Goal: Task Accomplishment & Management: Use online tool/utility

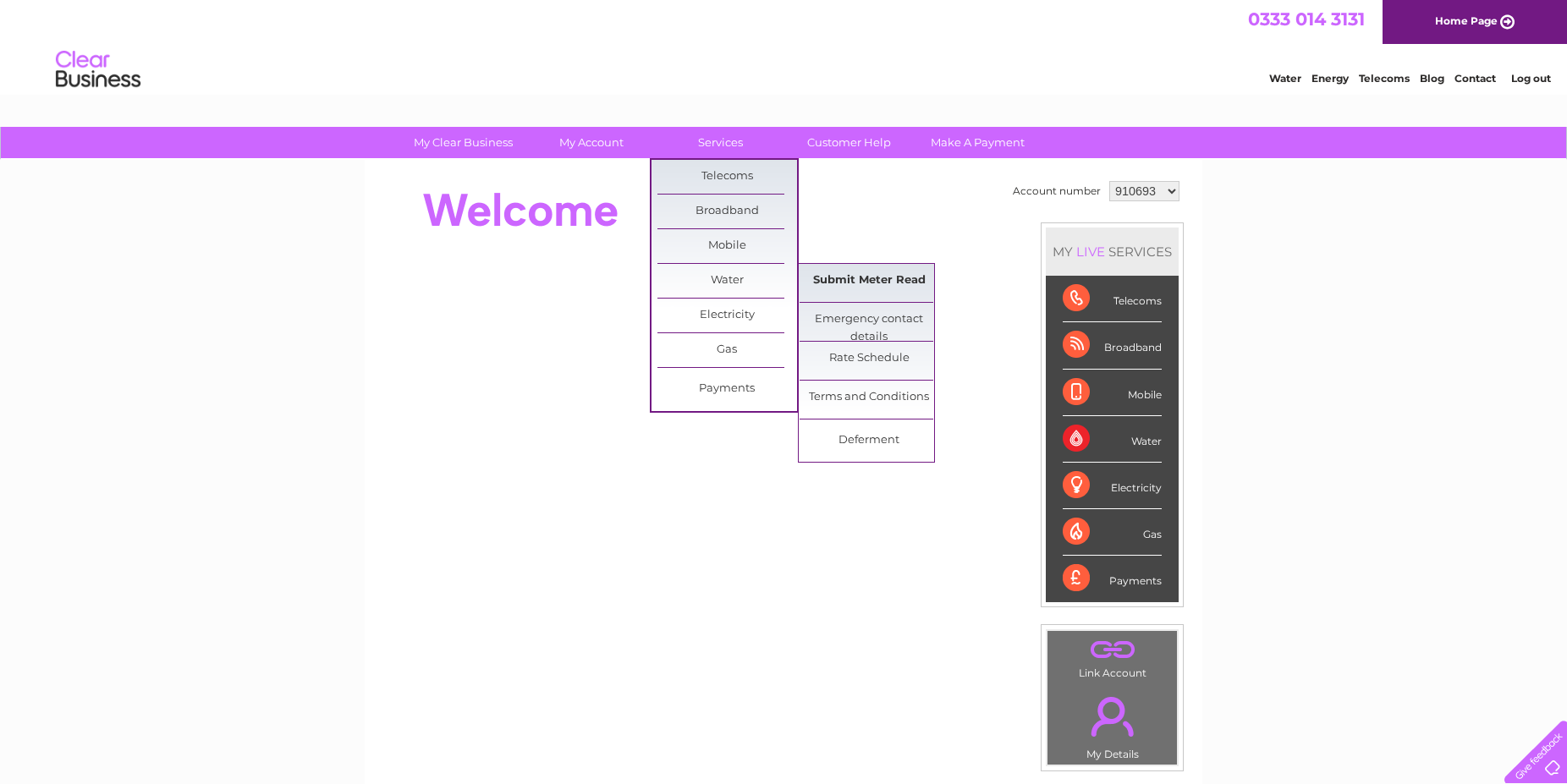
click at [883, 276] on link "Submit Meter Read" at bounding box center [869, 280] width 140 height 34
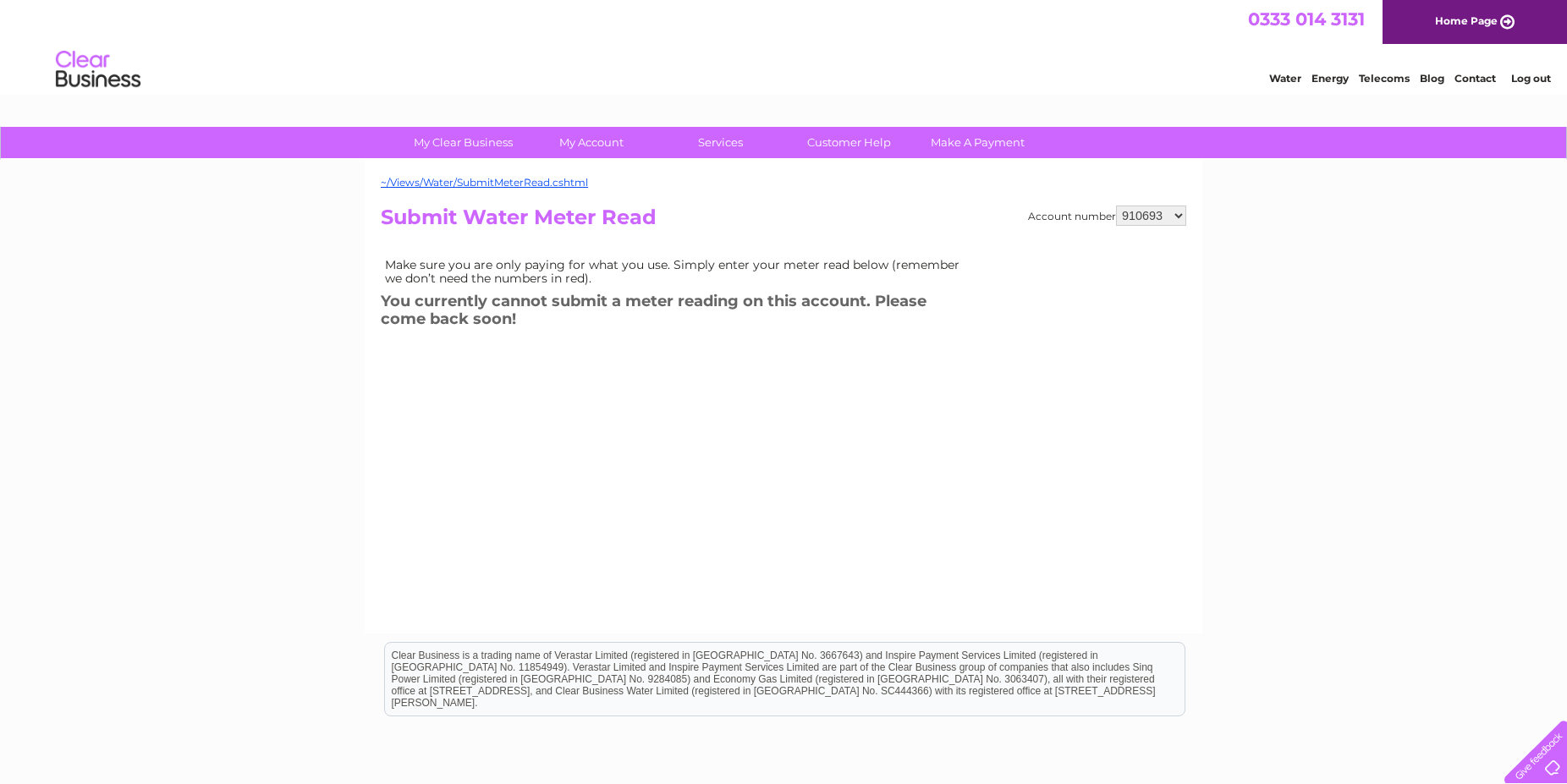
select select "1108139"
click option "1108139" at bounding box center [0, 0] width 0 height 0
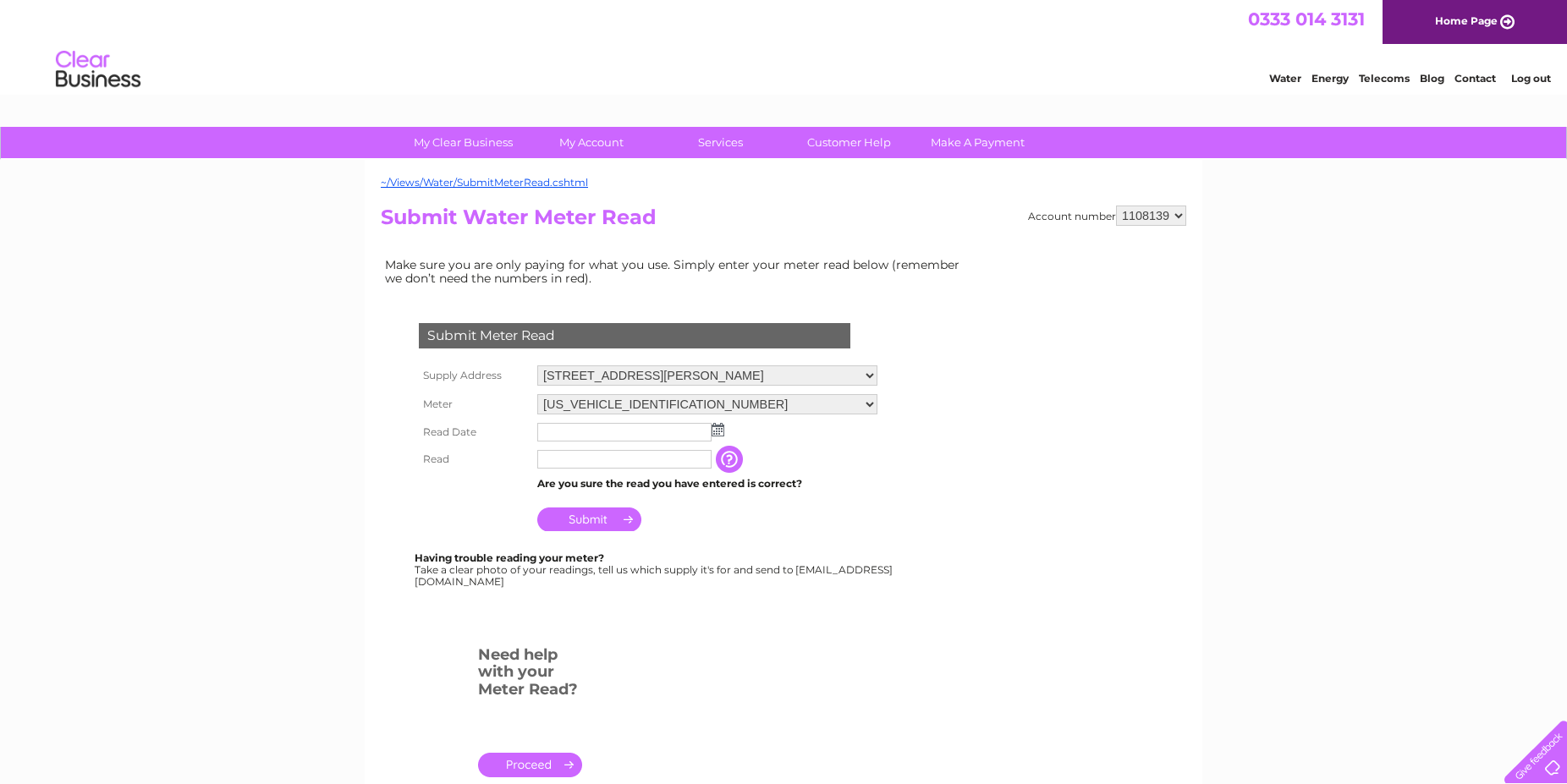
click at [566, 427] on input "text" at bounding box center [624, 432] width 175 height 18
click at [724, 432] on img at bounding box center [719, 431] width 13 height 14
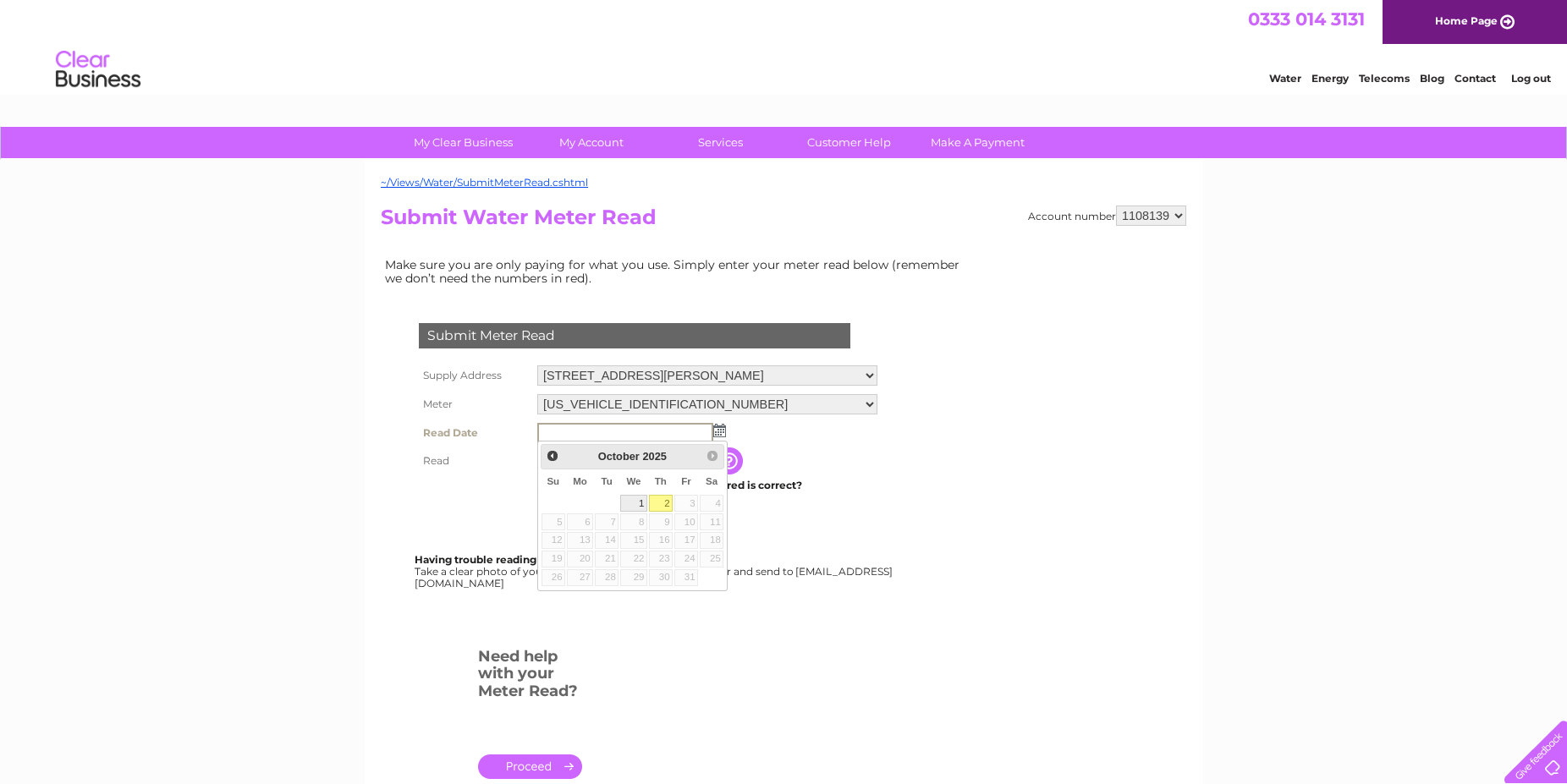
click at [637, 502] on link "1" at bounding box center [633, 503] width 27 height 16
type input "2025/10/01"
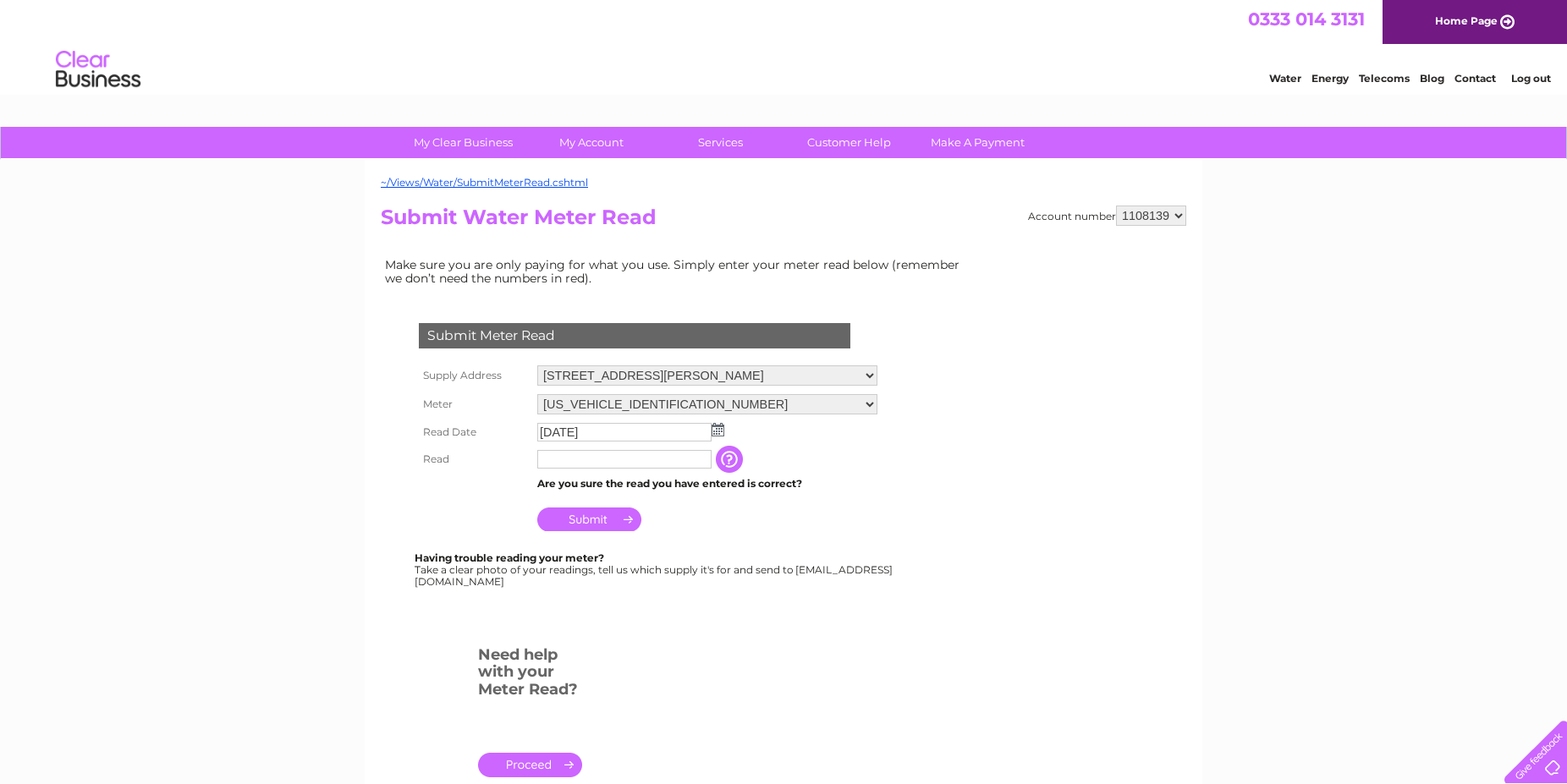
click at [575, 463] on input "text" at bounding box center [624, 458] width 175 height 18
type input "8"
click at [594, 520] on input "Submit" at bounding box center [589, 518] width 104 height 23
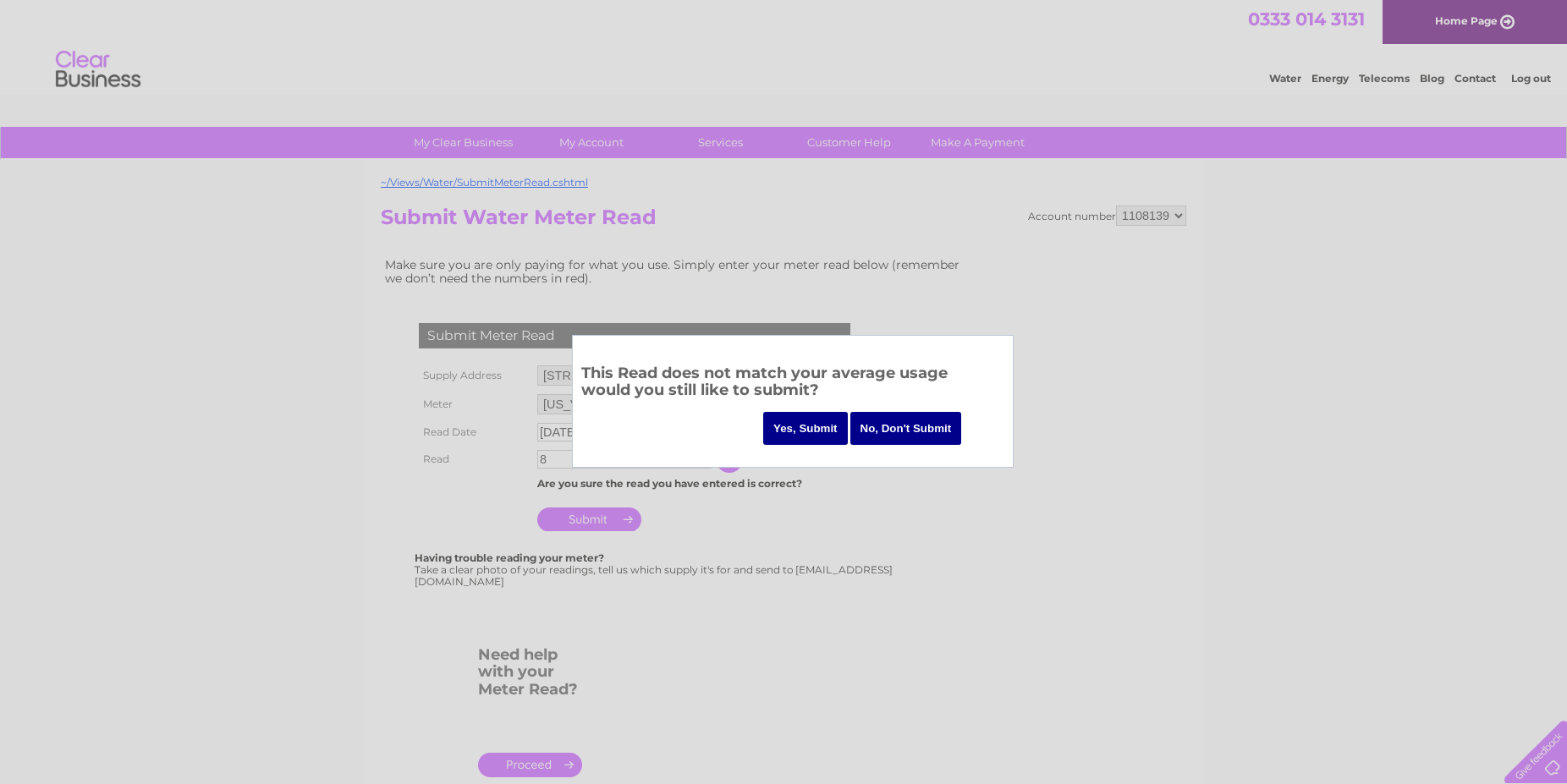
click at [815, 432] on input "Yes, Submit" at bounding box center [804, 428] width 84 height 33
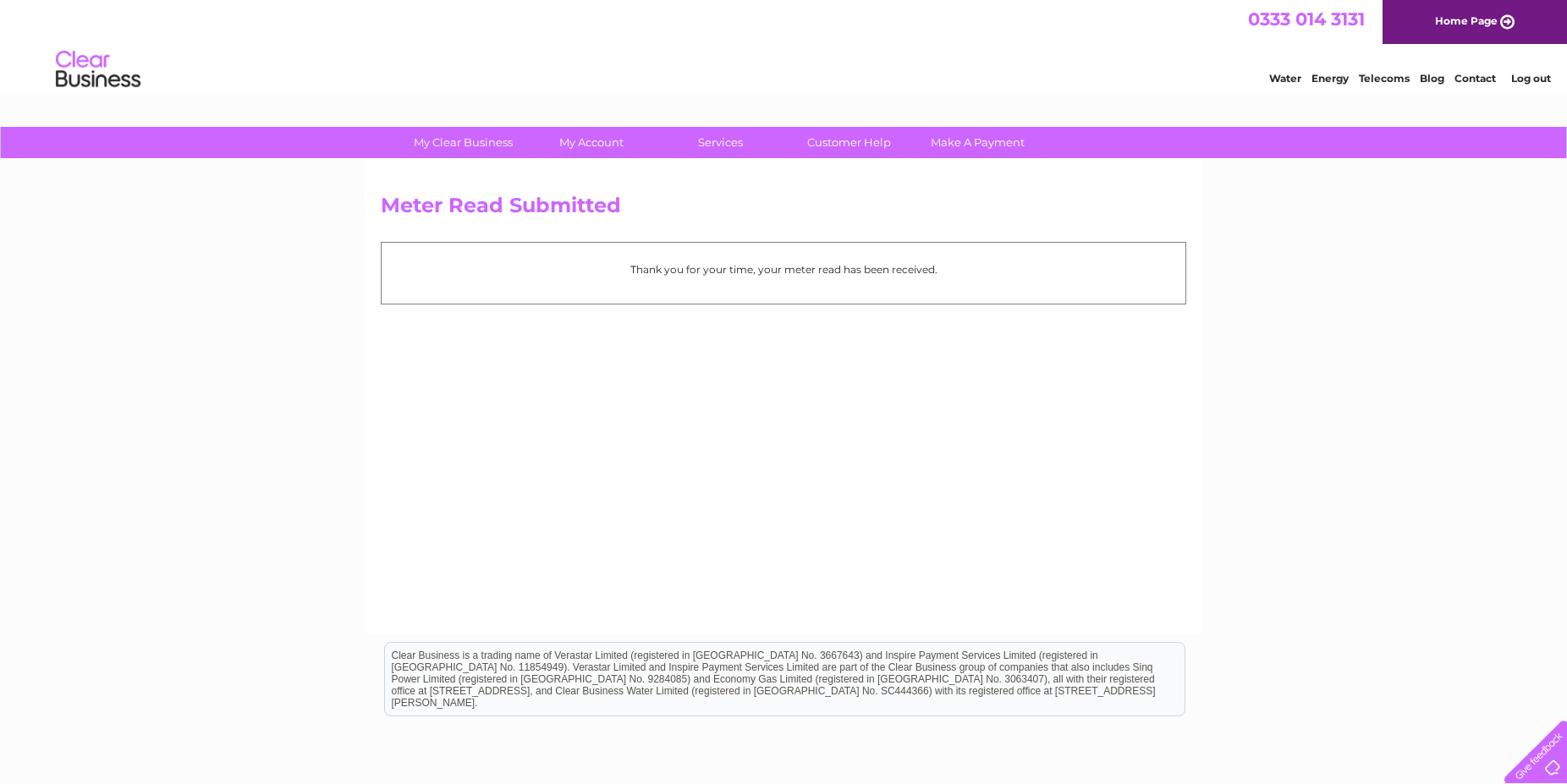
click at [1535, 82] on link "Log out" at bounding box center [1531, 78] width 40 height 13
